Goal: Check status: Check status

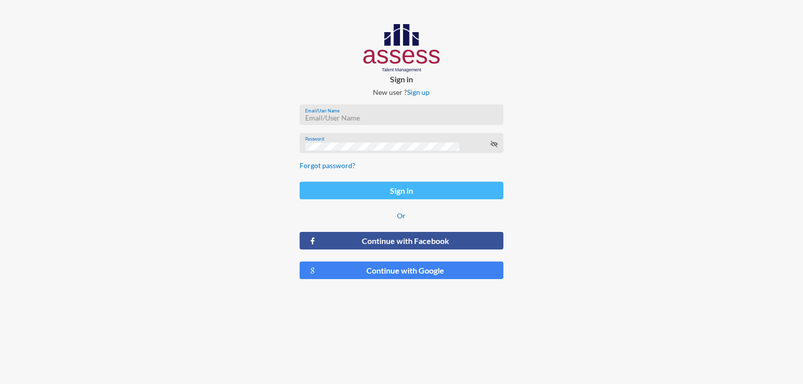
type input "a1234"
click at [387, 188] on button "Sign in" at bounding box center [401, 191] width 203 height 18
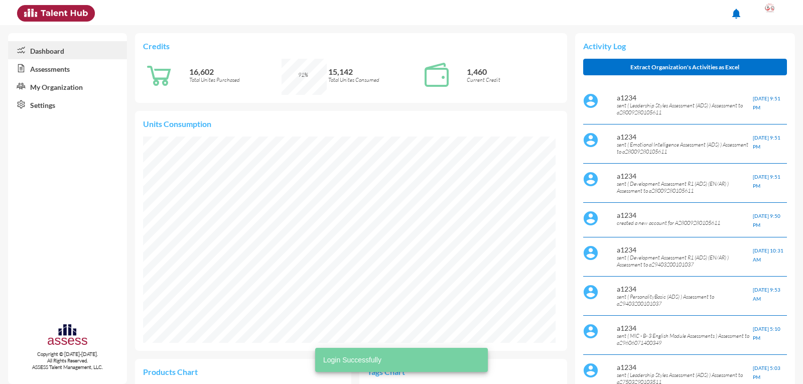
scroll to position [94, 198]
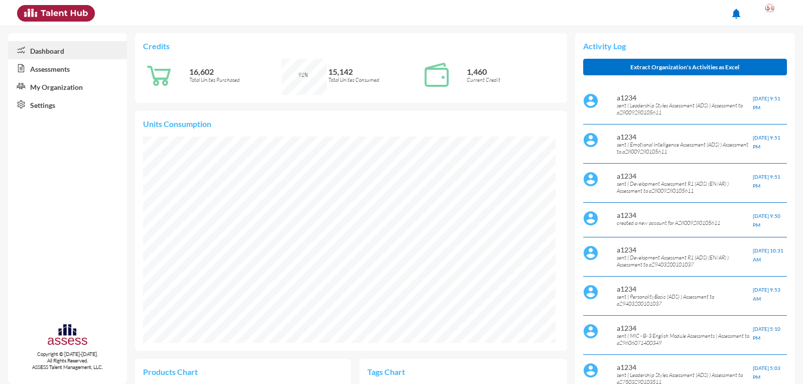
click at [59, 66] on link "Assessments" at bounding box center [67, 68] width 119 height 18
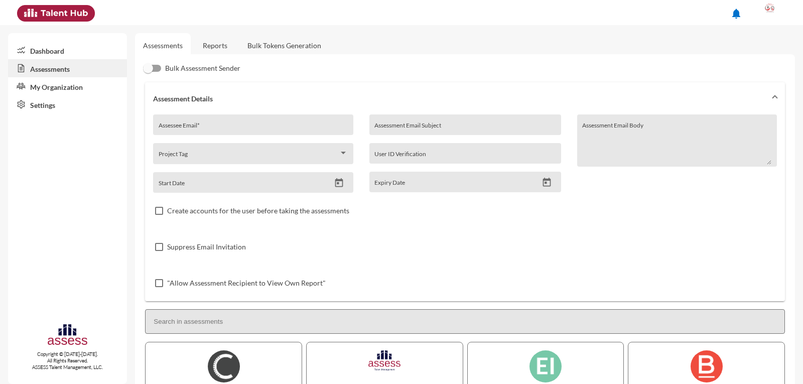
click at [221, 46] on link "Reports" at bounding box center [215, 45] width 41 height 25
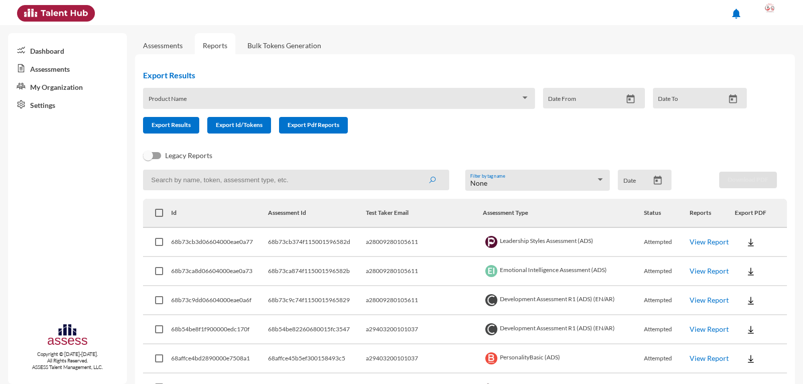
click at [196, 178] on input at bounding box center [296, 180] width 306 height 21
type input "0"
type input "a29403200101037"
click at [416, 171] on button "submit" at bounding box center [432, 180] width 32 height 18
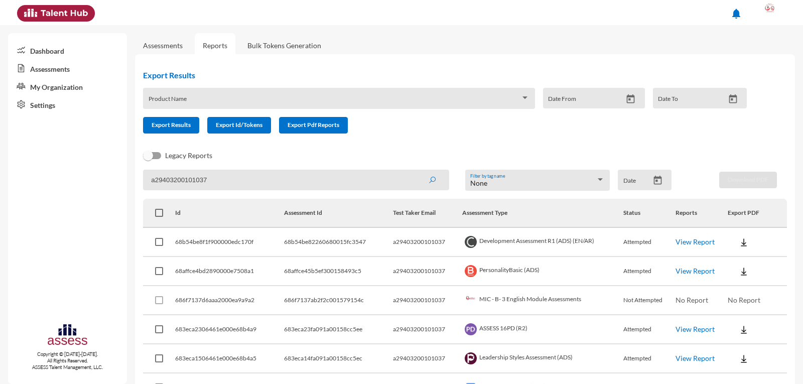
click at [698, 245] on link "View Report" at bounding box center [695, 242] width 39 height 9
click at [699, 270] on link "View Report" at bounding box center [695, 271] width 39 height 9
click at [682, 241] on link "View Report" at bounding box center [695, 242] width 39 height 9
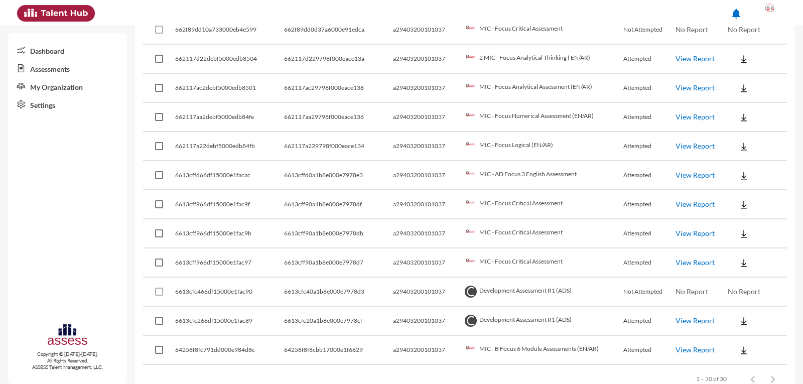
scroll to position [745, 0]
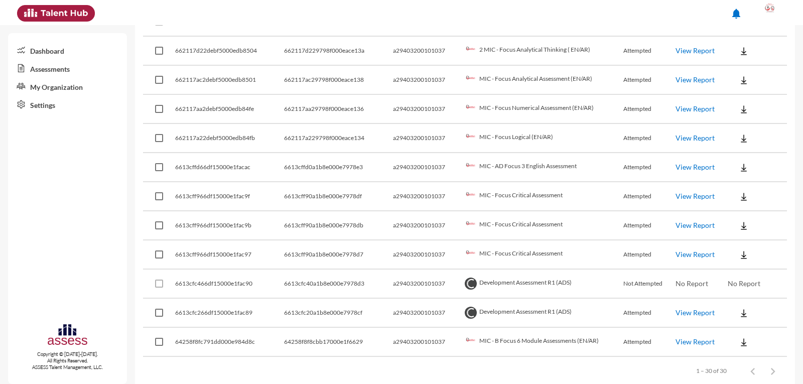
click at [691, 313] on link "View Report" at bounding box center [695, 312] width 39 height 9
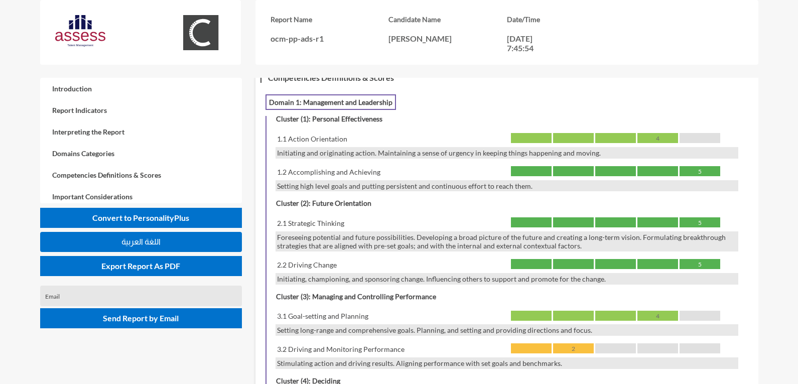
scroll to position [854, 0]
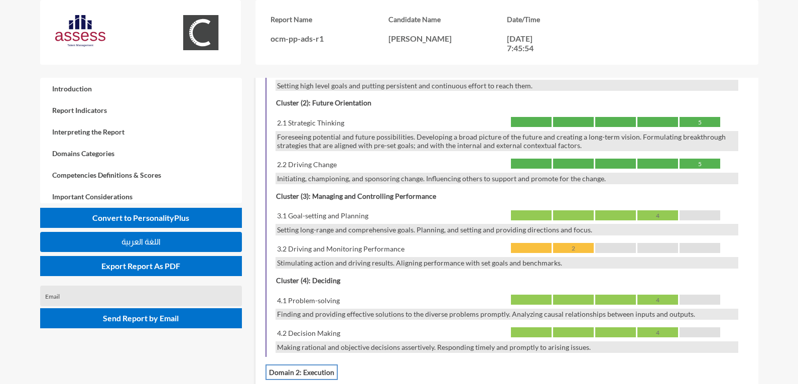
click at [141, 244] on span "اللغة العربية" at bounding box center [141, 242] width 39 height 9
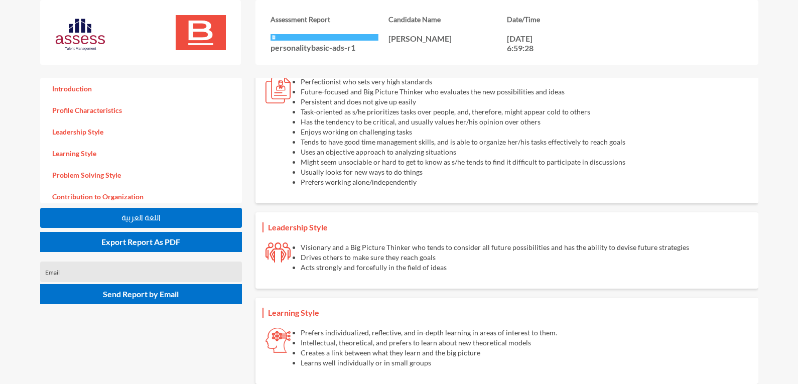
scroll to position [301, 0]
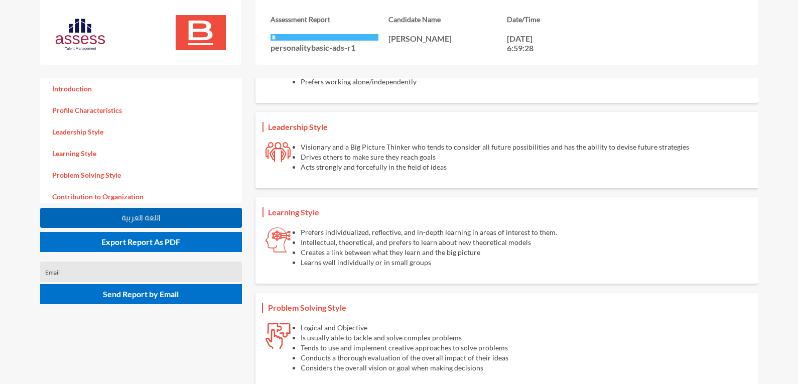
click at [142, 216] on span "اللغة العربية" at bounding box center [141, 217] width 39 height 9
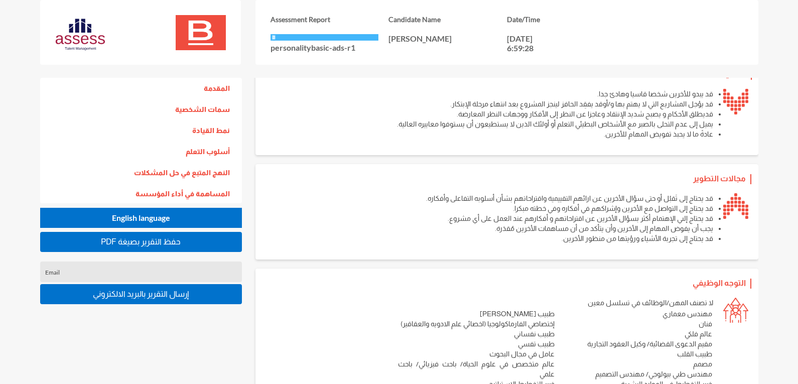
scroll to position [1004, 0]
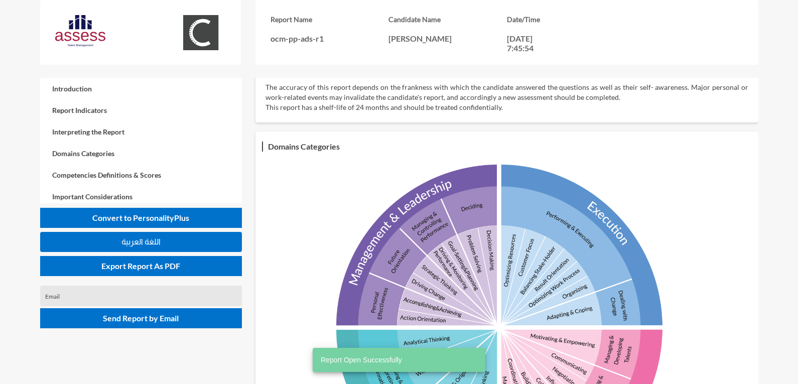
scroll to position [351, 0]
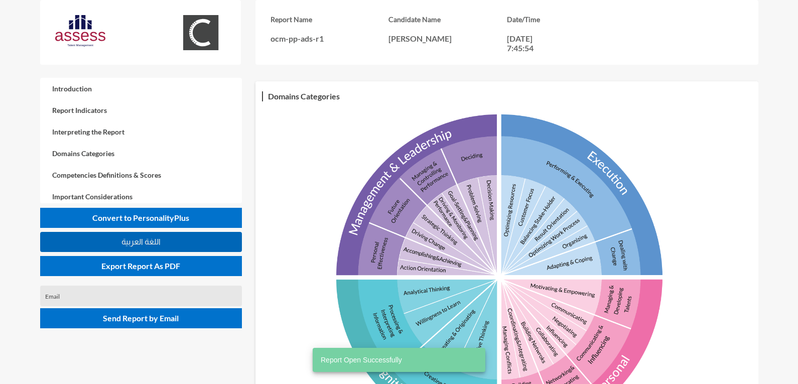
click at [211, 244] on button "اللغة العربية" at bounding box center [141, 242] width 202 height 20
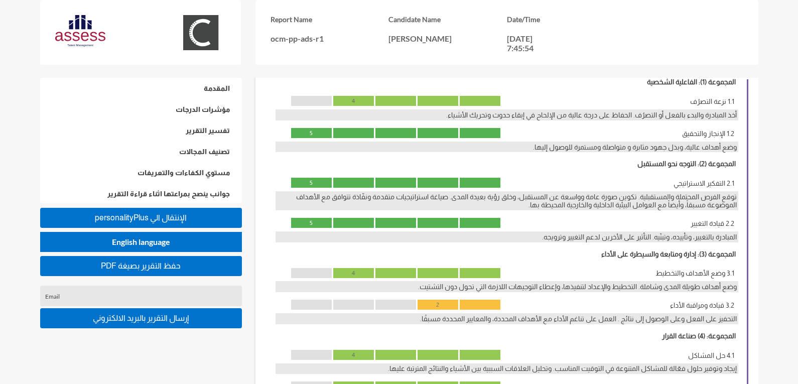
scroll to position [794, 0]
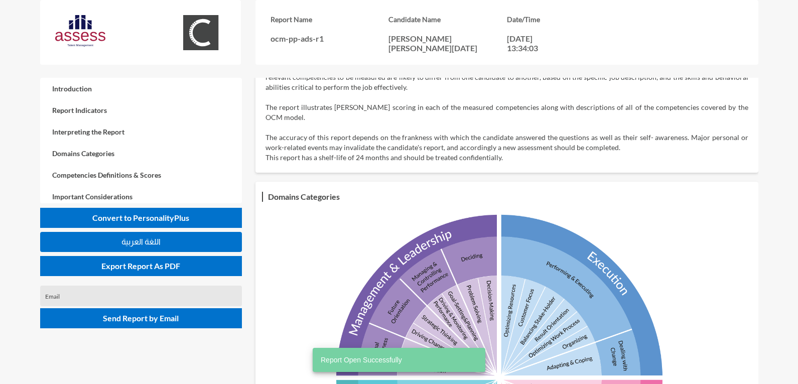
scroll to position [301, 0]
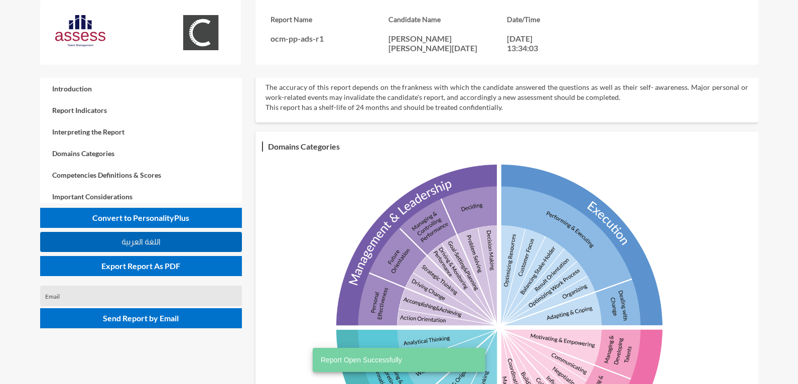
click at [103, 235] on button "اللغة العربية" at bounding box center [141, 242] width 202 height 20
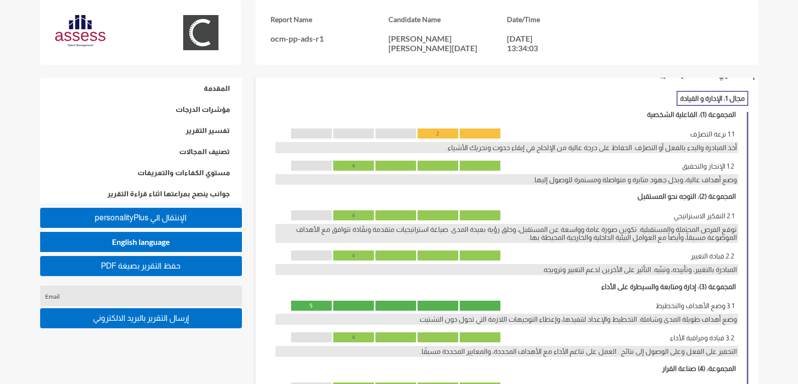
scroll to position [761, 0]
